Goal: Information Seeking & Learning: Learn about a topic

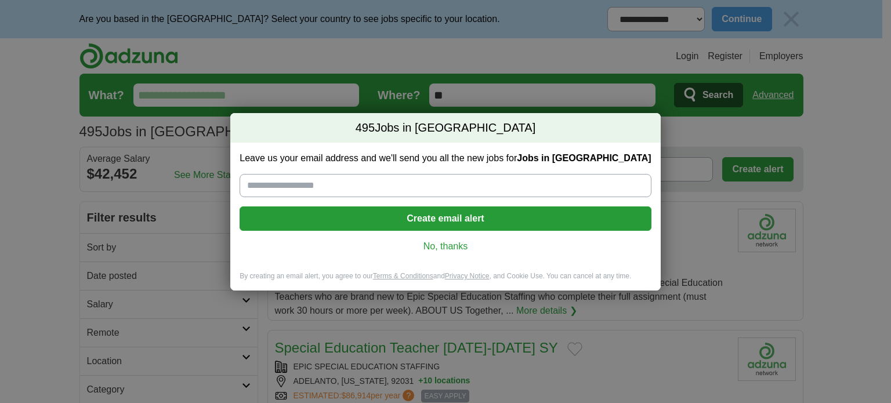
click at [462, 244] on link "No, thanks" at bounding box center [445, 246] width 393 height 13
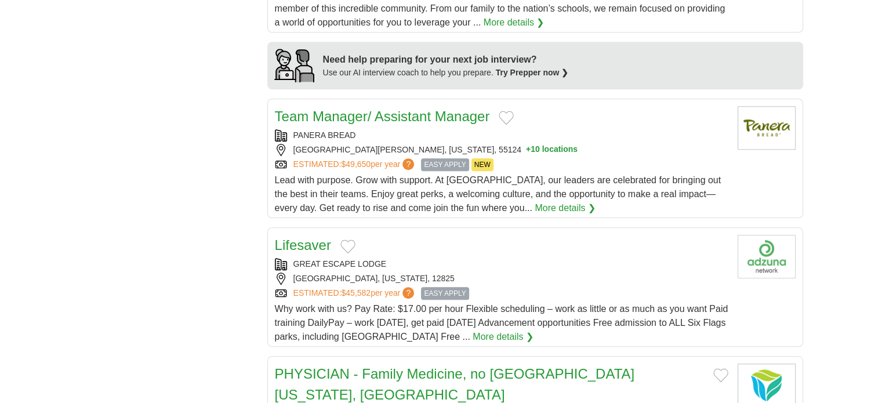
scroll to position [1160, 0]
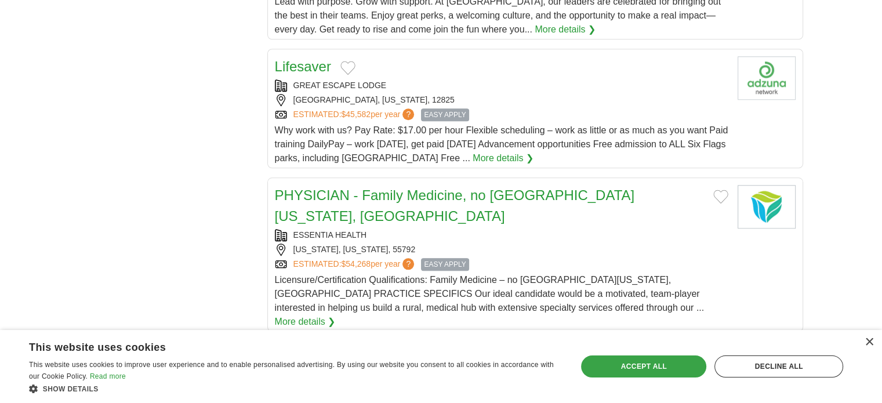
click at [621, 362] on div "Accept all" at bounding box center [643, 367] width 125 height 22
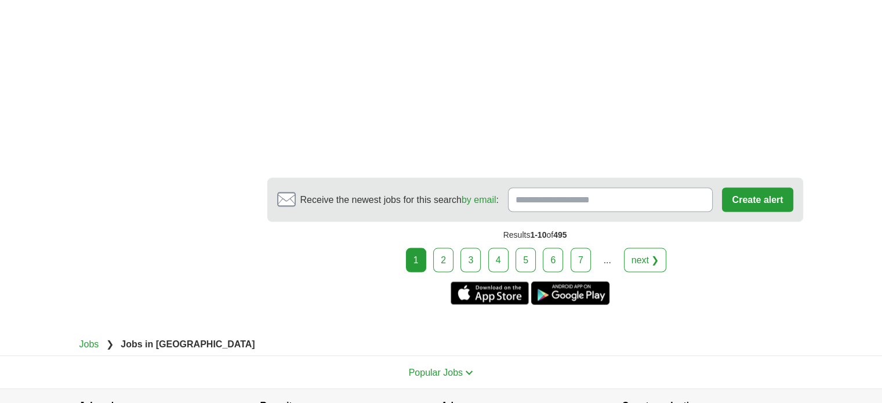
scroll to position [2147, 0]
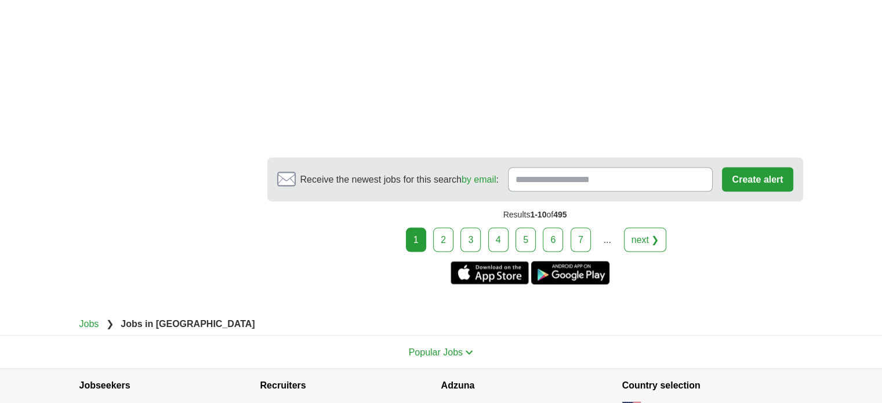
click at [646, 227] on link "next ❯" at bounding box center [645, 239] width 43 height 24
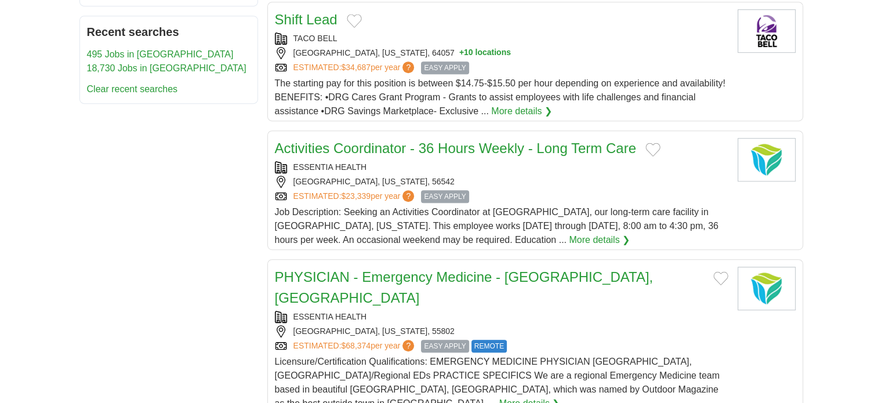
scroll to position [997, 0]
